Goal: Information Seeking & Learning: Learn about a topic

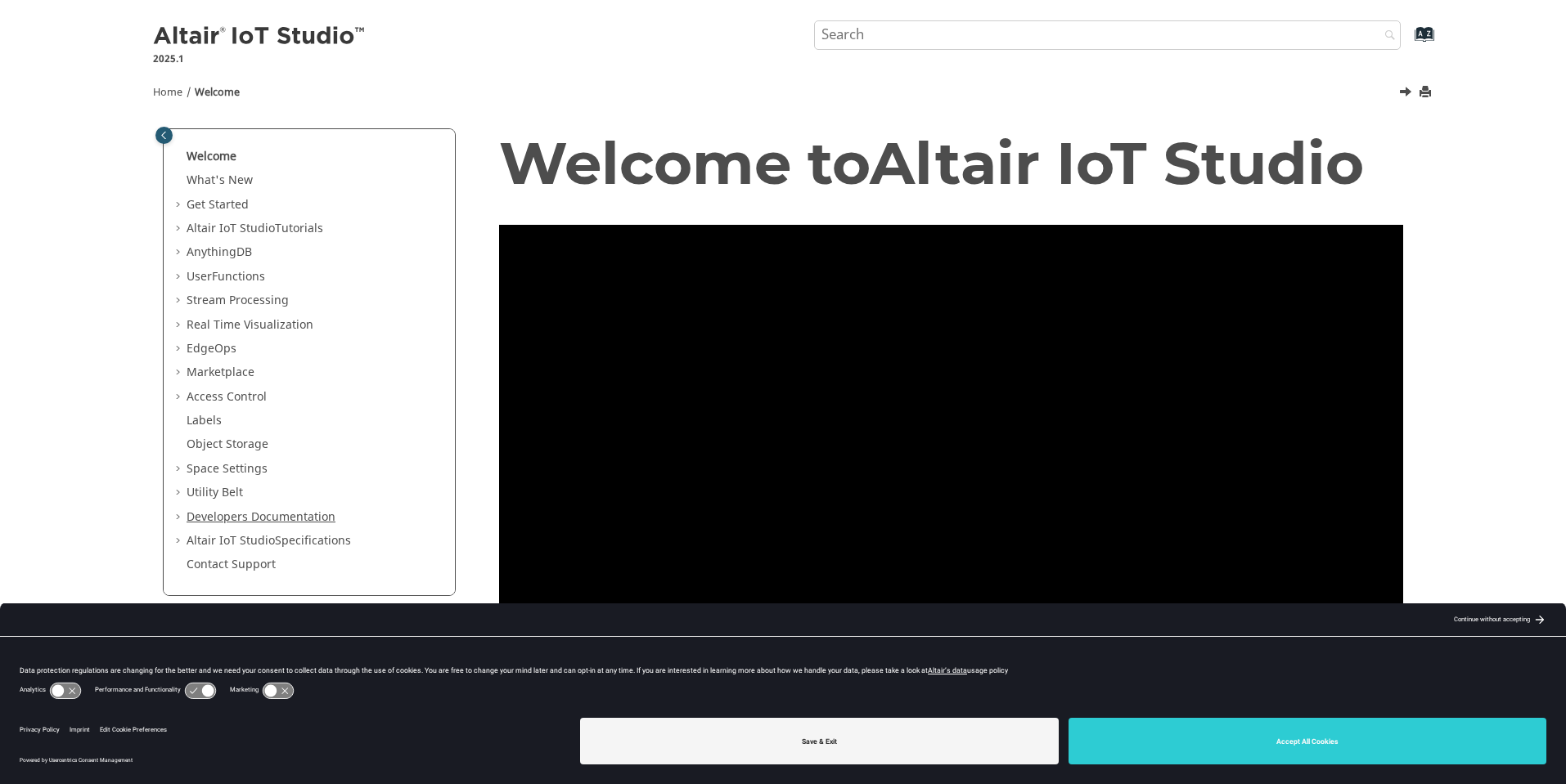
click at [217, 524] on link "Developers Documentation" at bounding box center [261, 517] width 149 height 17
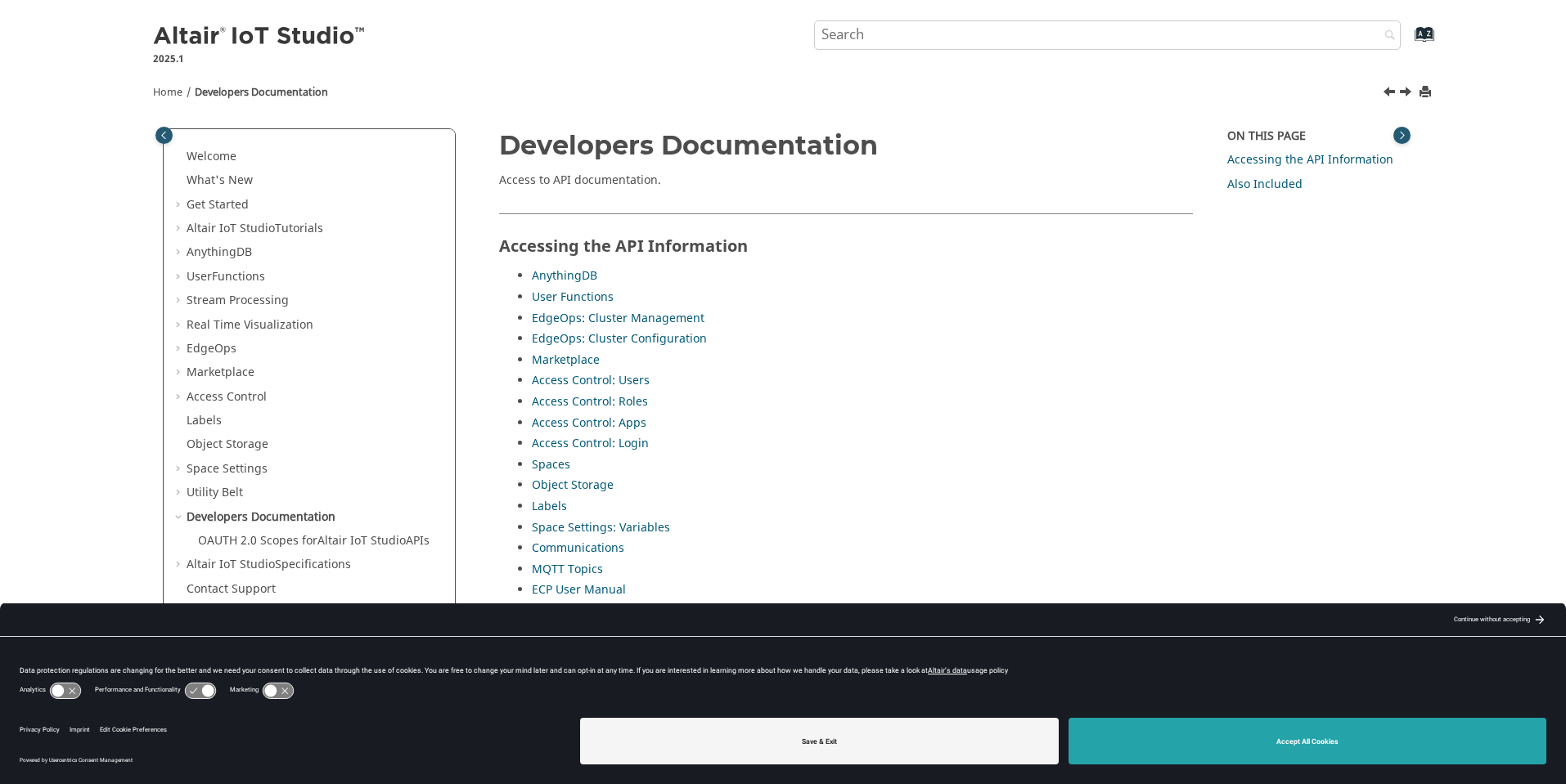
click at [1222, 743] on button "Accept All Cookies" at bounding box center [1308, 741] width 479 height 47
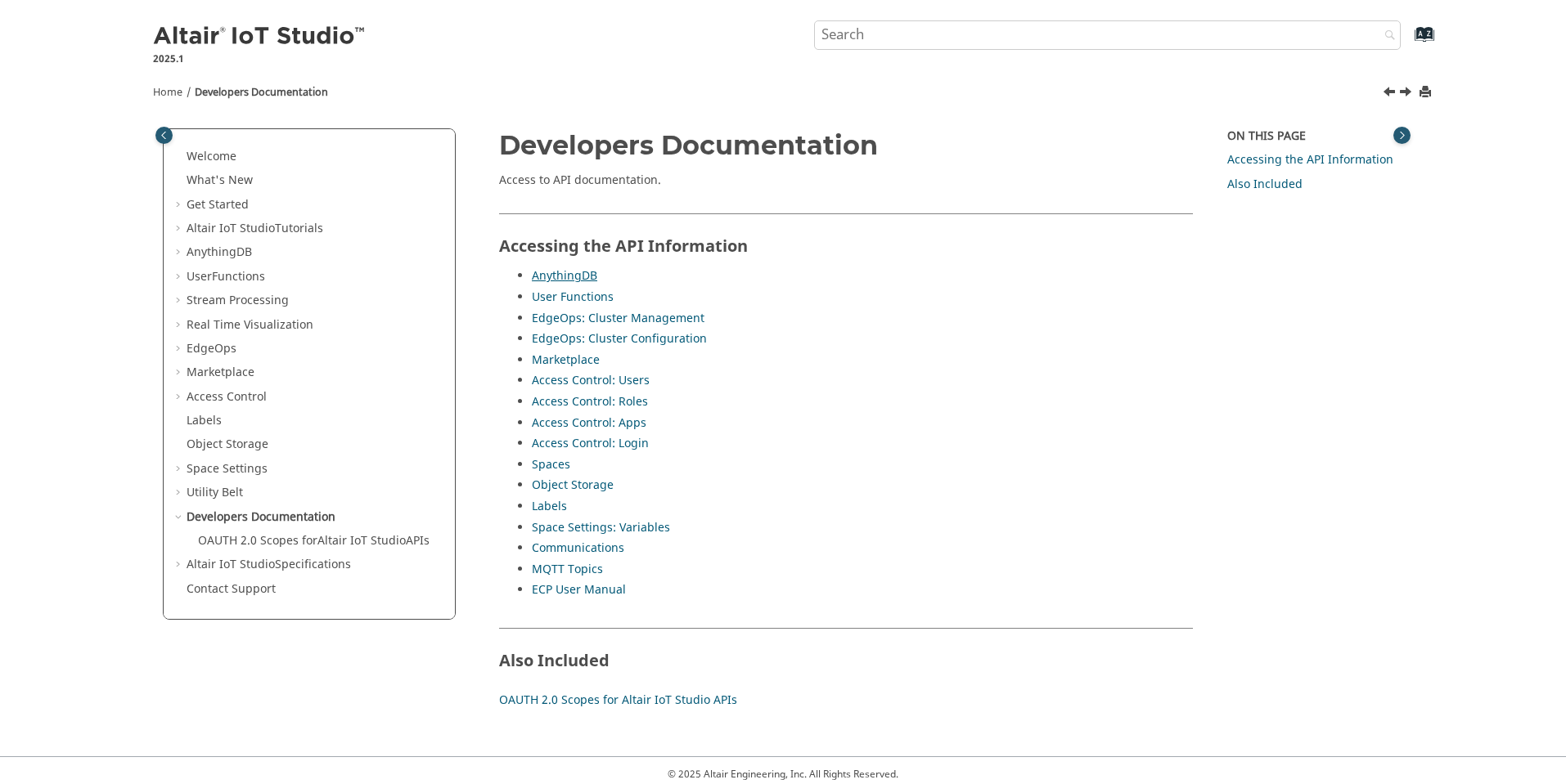
click at [560, 276] on link "AnythingDB" at bounding box center [565, 275] width 66 height 17
click at [548, 271] on link "AnythingDB" at bounding box center [565, 275] width 66 height 17
click at [561, 594] on link "ECP User Manual" at bounding box center [579, 590] width 94 height 17
click at [275, 538] on link "OAUTH 2.0 Scopes for Altair IoT Studio APIs" at bounding box center [314, 541] width 231 height 17
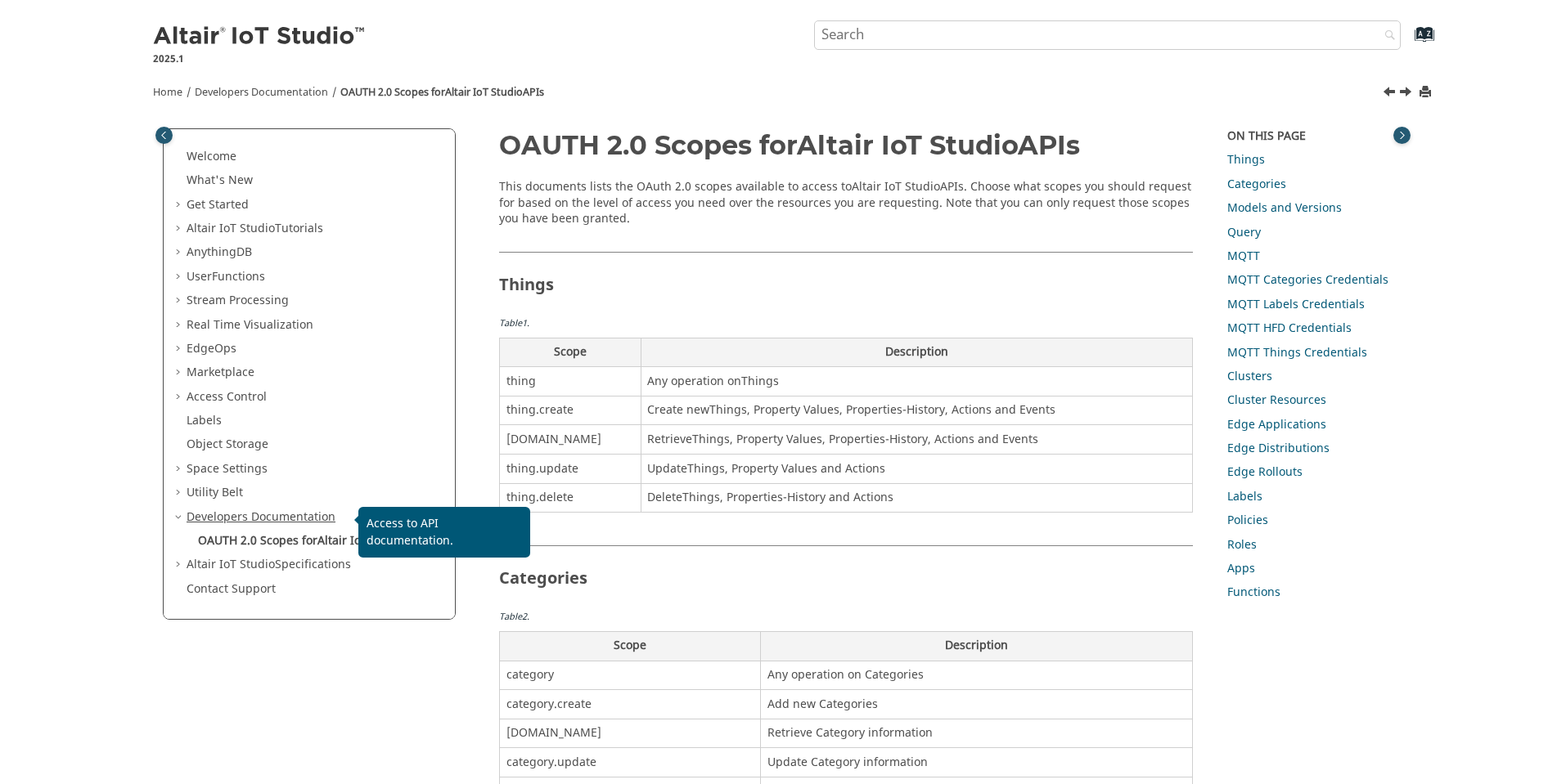
click at [284, 513] on link "Developers Documentation" at bounding box center [261, 517] width 149 height 17
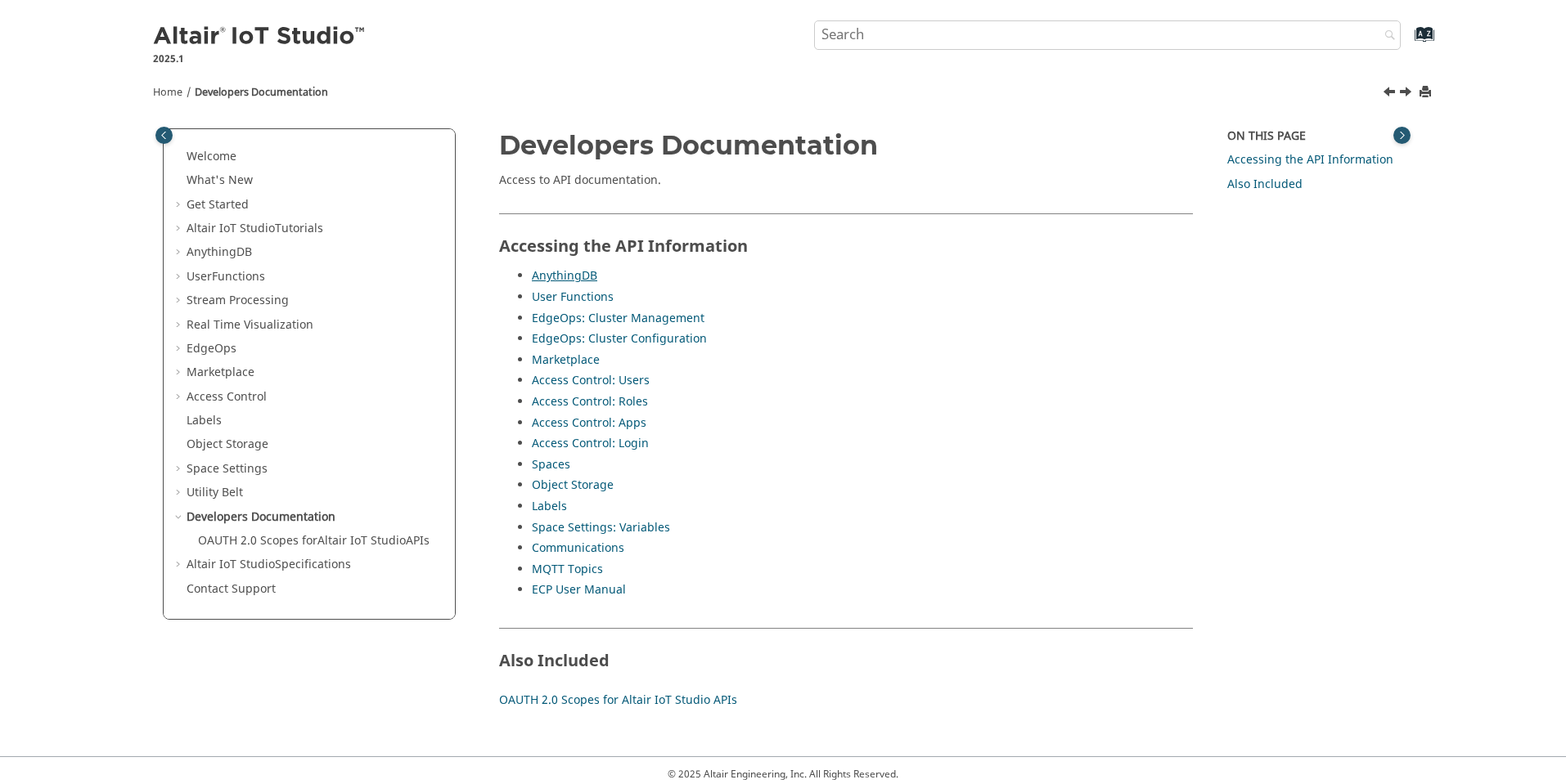
click at [594, 272] on link "AnythingDB" at bounding box center [565, 275] width 66 height 17
